Goal: Task Accomplishment & Management: Manage account settings

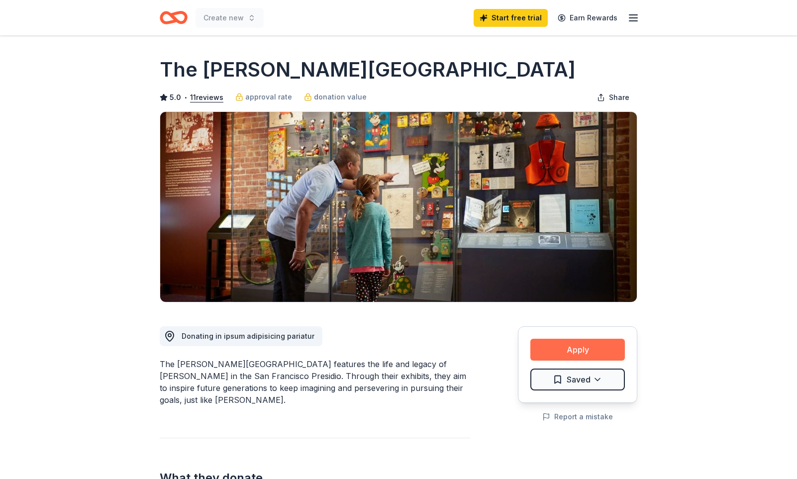
click at [550, 353] on button "Apply" at bounding box center [577, 350] width 95 height 22
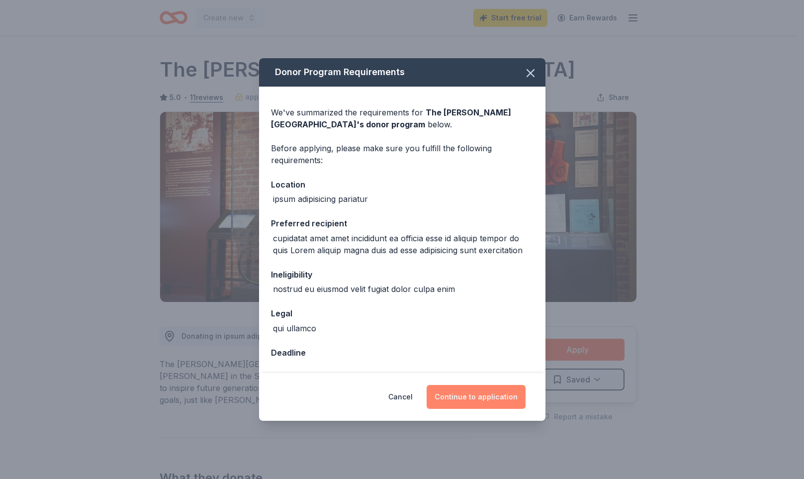
click at [459, 388] on button "Continue to application" at bounding box center [476, 397] width 99 height 24
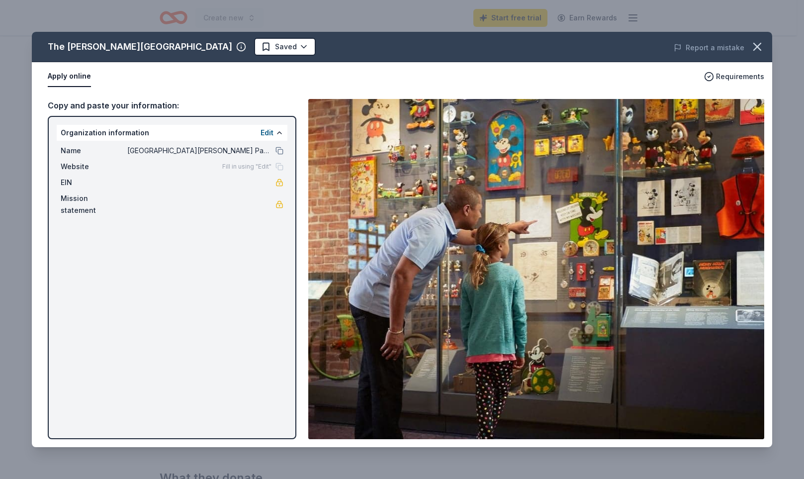
click at [270, 134] on div "The [PERSON_NAME][GEOGRAPHIC_DATA] Saved Report a mistake Apply online Requirem…" at bounding box center [402, 239] width 741 height 415
click at [760, 42] on icon "button" at bounding box center [758, 47] width 14 height 14
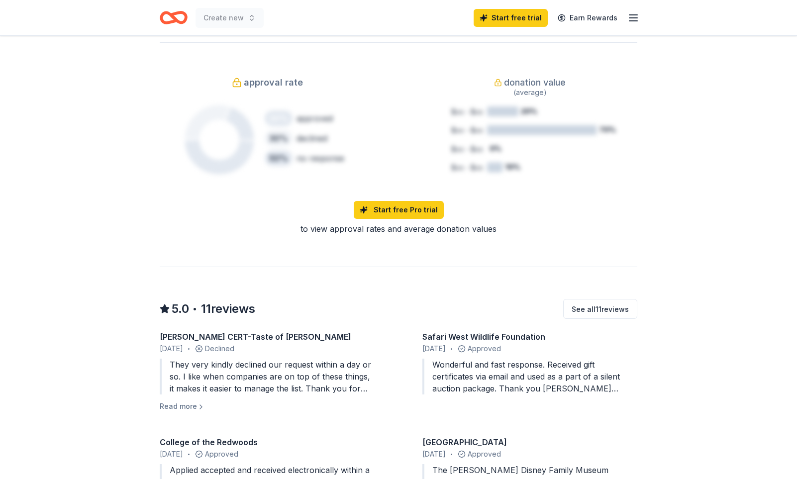
scroll to position [796, 0]
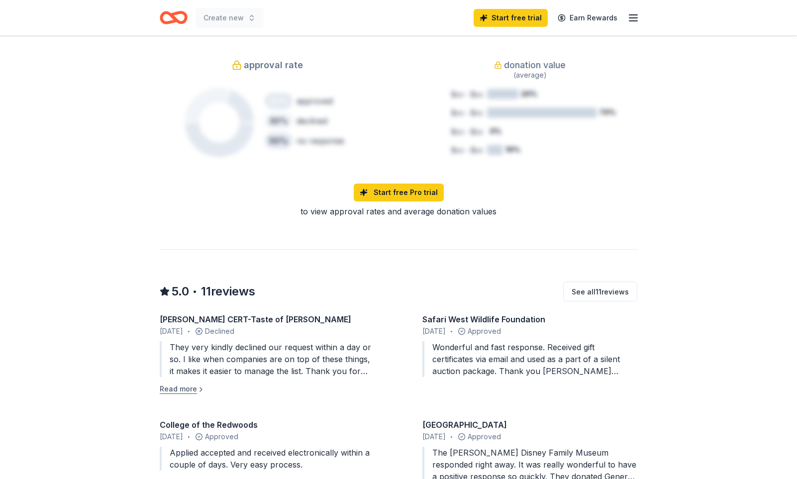
click at [180, 383] on button "Read more" at bounding box center [182, 389] width 45 height 12
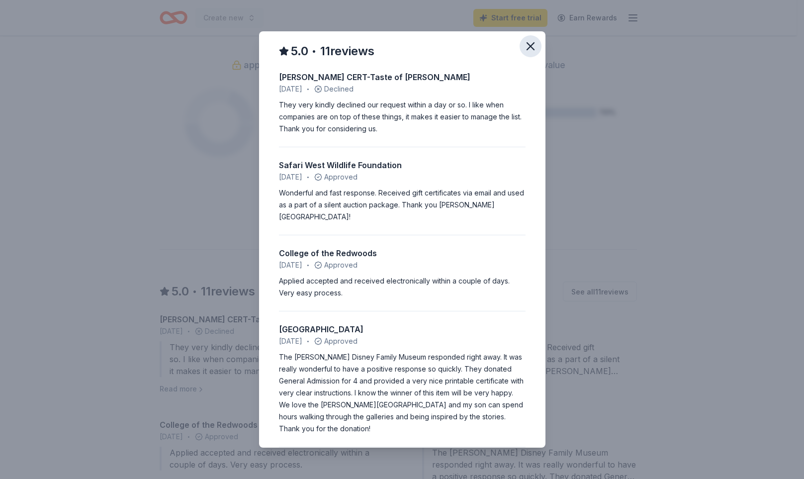
click at [527, 46] on icon "button" at bounding box center [531, 46] width 14 height 14
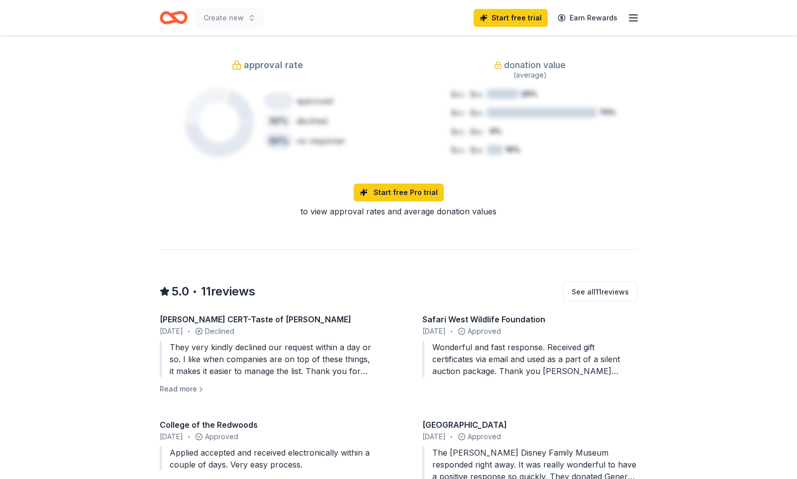
click at [683, 298] on div "Share The [PERSON_NAME][GEOGRAPHIC_DATA] 5.0 • 11 reviews approval rate donatio…" at bounding box center [398, 81] width 797 height 1683
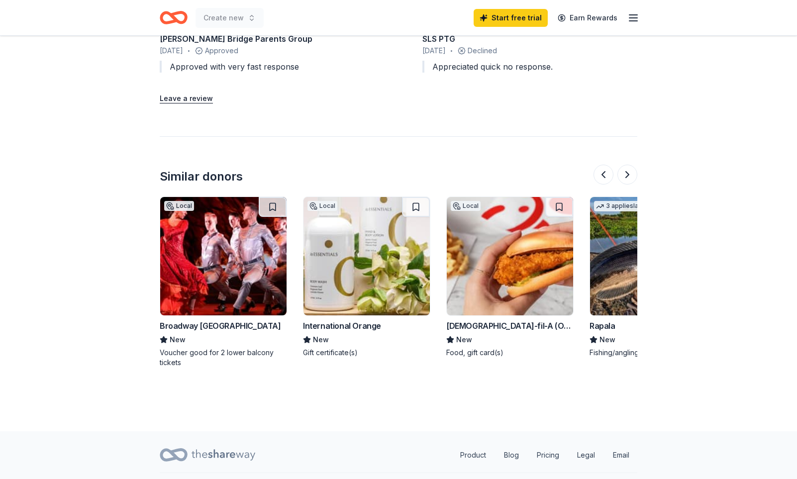
scroll to position [1291, 0]
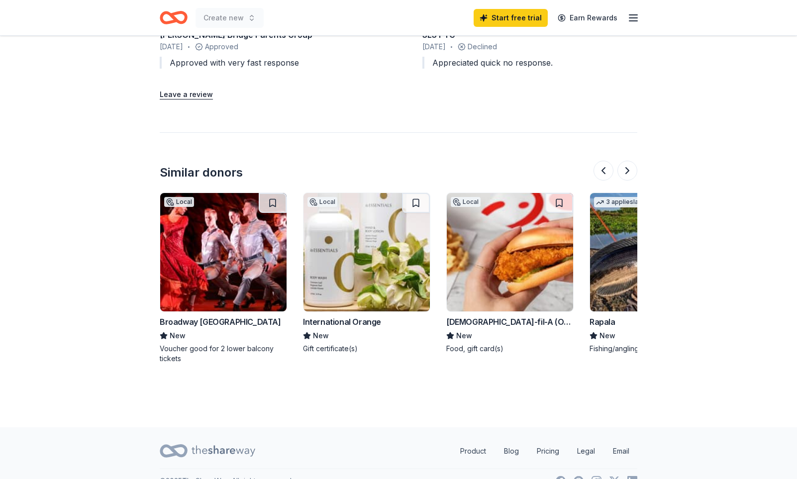
click at [224, 441] on icon at bounding box center [223, 451] width 64 height 20
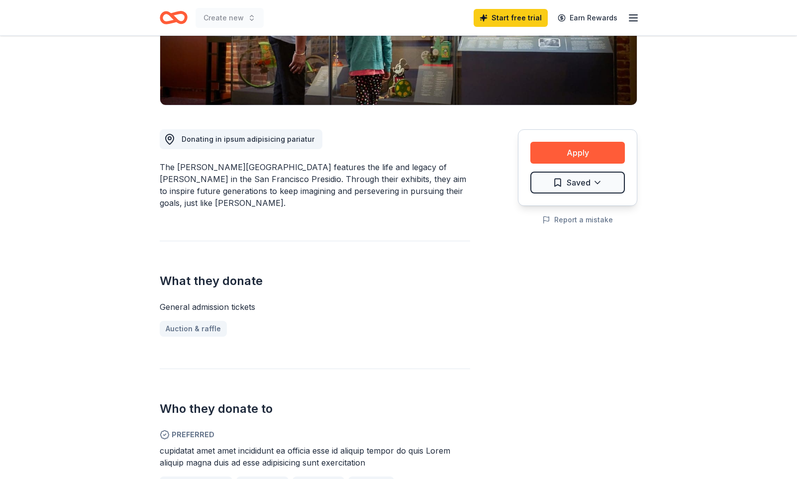
scroll to position [0, 0]
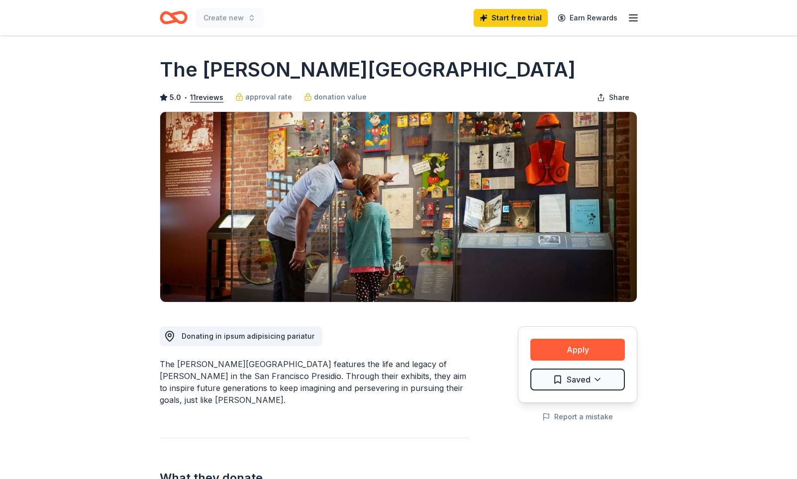
click at [635, 21] on line "button" at bounding box center [633, 21] width 8 height 0
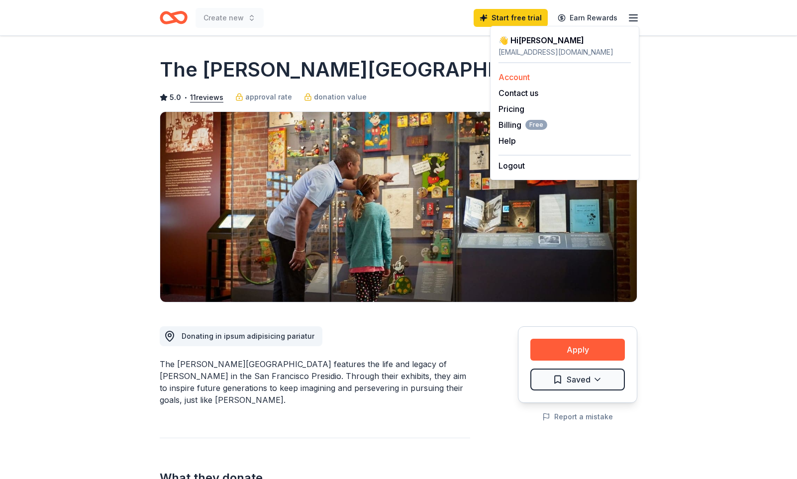
click at [527, 74] on link "Account" at bounding box center [513, 77] width 31 height 10
